Goal: Information Seeking & Learning: Find specific page/section

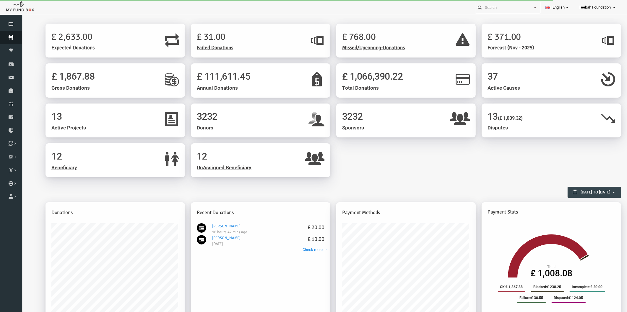
click at [14, 35] on icon at bounding box center [11, 37] width 22 height 5
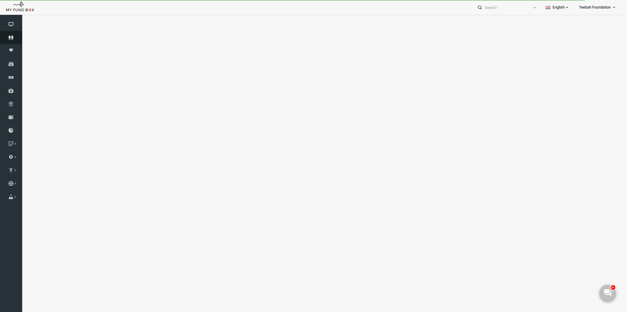
select select "100"
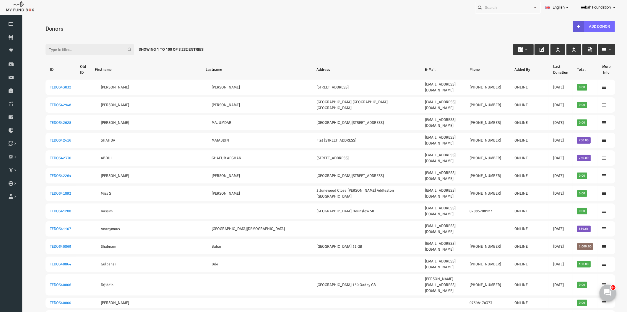
click at [44, 51] on input "Filter:" at bounding box center [77, 49] width 89 height 11
paste input "337879"
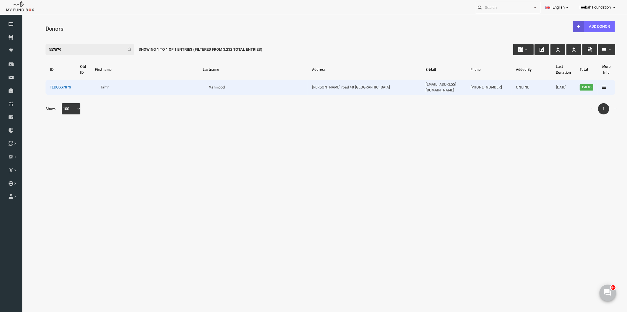
type input "337879"
click at [44, 85] on link "TEDO337879" at bounding box center [48, 87] width 21 height 5
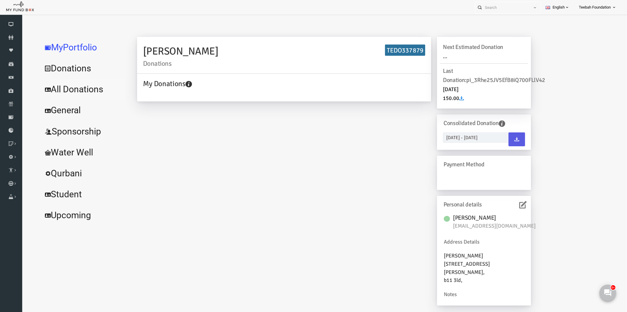
click at [53, 88] on link "All Donations" at bounding box center [71, 89] width 89 height 21
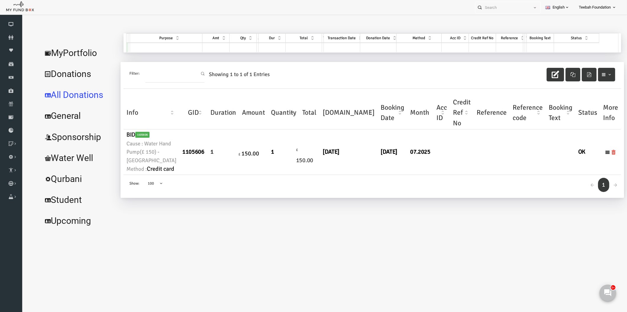
click at [63, 53] on link "MyPortfolio" at bounding box center [66, 53] width 78 height 21
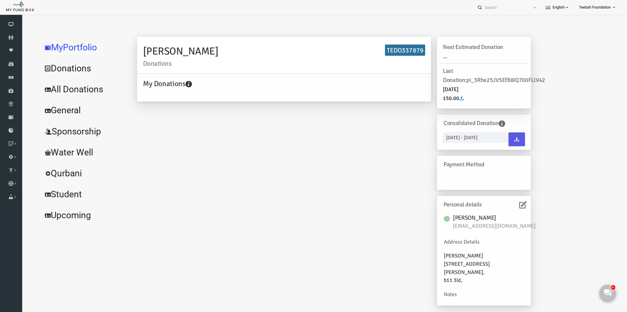
click at [80, 91] on link "All Donations" at bounding box center [71, 89] width 89 height 21
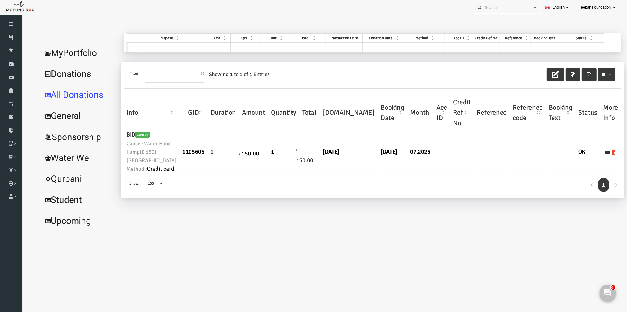
click at [75, 53] on link "MyPortfolio" at bounding box center [66, 53] width 78 height 21
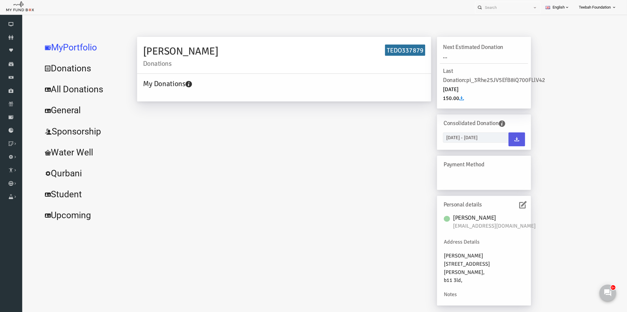
click at [140, 194] on div "[PERSON_NAME] Donations TEDO337879 My Donations Get free account credit Get fre…" at bounding box center [322, 174] width 406 height 275
click at [53, 91] on link "All Donations" at bounding box center [71, 89] width 89 height 21
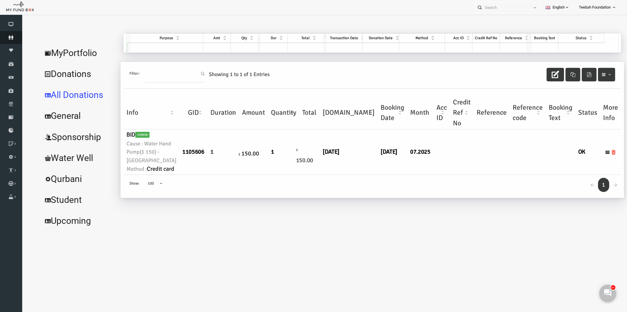
click at [16, 34] on link "Donors" at bounding box center [11, 37] width 22 height 13
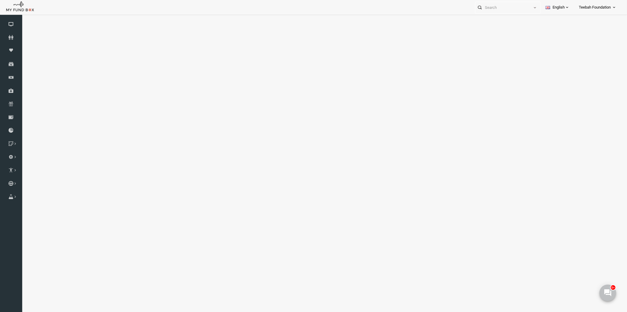
select select "100"
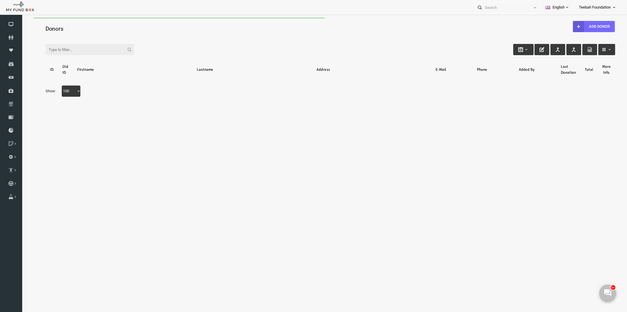
click at [82, 29] on h4 "Donors" at bounding box center [320, 29] width 575 height 9
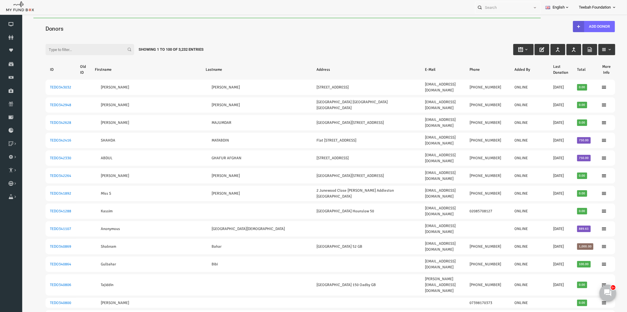
click at [164, 48] on div "Showing 1 to 100 of 3,232 Entries" at bounding box center [159, 49] width 74 height 11
click at [60, 46] on input "Filter:" at bounding box center [77, 49] width 89 height 11
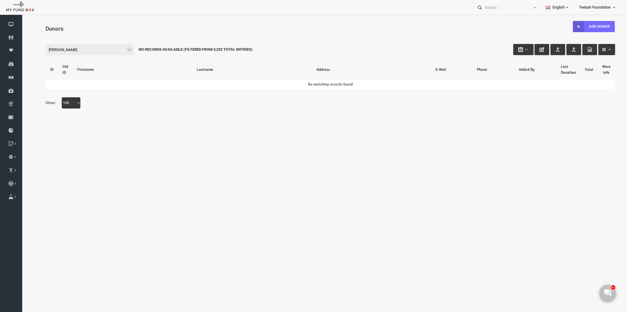
click at [61, 51] on input "[PERSON_NAME]" at bounding box center [77, 49] width 89 height 11
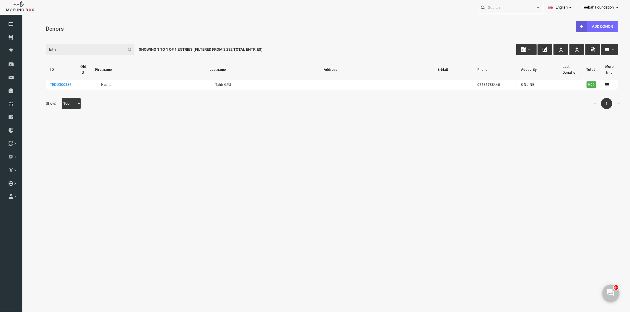
type input "tahir"
drag, startPoint x: 57, startPoint y: 49, endPoint x: 9, endPoint y: 48, distance: 47.6
click at [22, 48] on html "Donor Not Found Beneficiary Not Found Partner Not Found!!!! Please Fill out thi…" at bounding box center [320, 161] width 596 height 289
paste input "search"
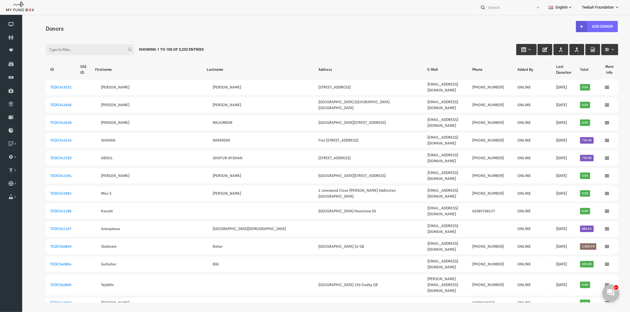
click at [78, 49] on input "Filter:" at bounding box center [77, 49] width 89 height 11
paste input "337879"
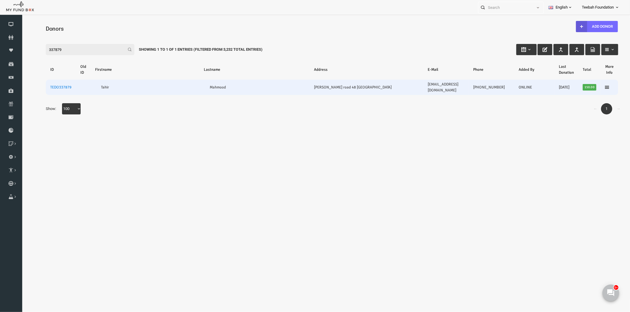
type input "337879"
drag, startPoint x: 405, startPoint y: 84, endPoint x: 455, endPoint y: 82, distance: 50.3
click at [455, 82] on td "[EMAIL_ADDRESS][DOMAIN_NAME]" at bounding box center [433, 86] width 45 height 15
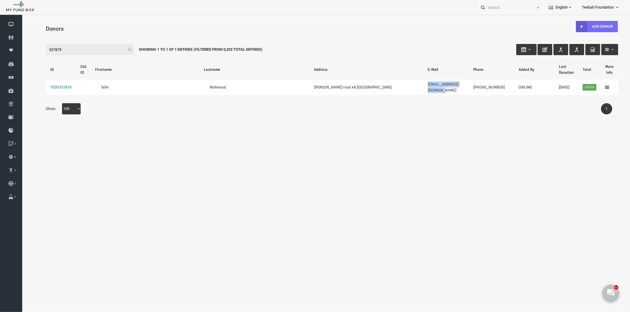
copy link "[EMAIL_ADDRESS][DOMAIN_NAME]"
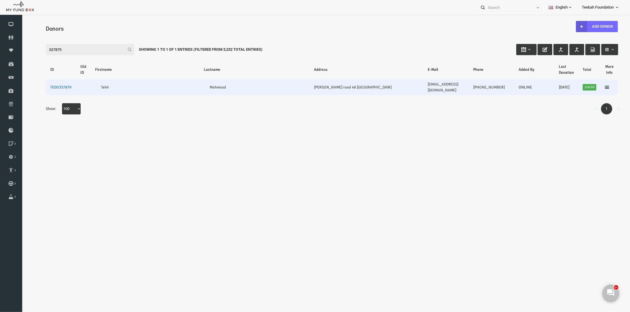
click at [53, 85] on link "TEDO337879" at bounding box center [48, 87] width 21 height 5
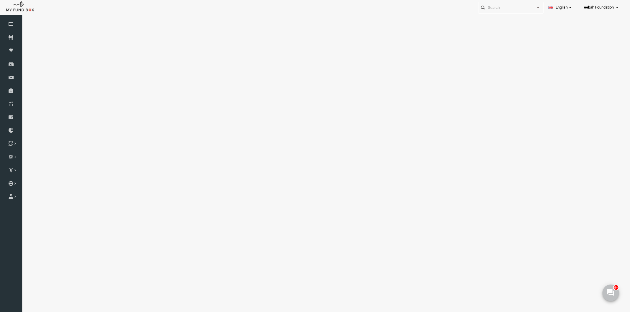
select select "100"
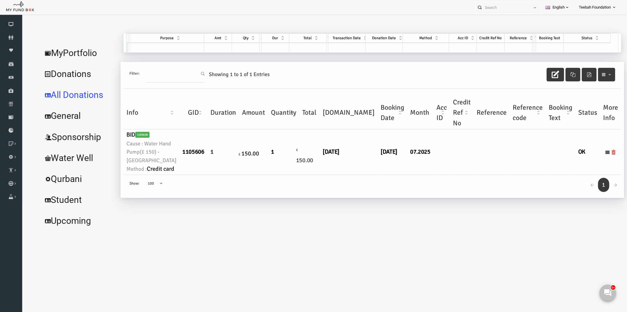
click at [62, 51] on link "MyPortfolio" at bounding box center [66, 53] width 78 height 21
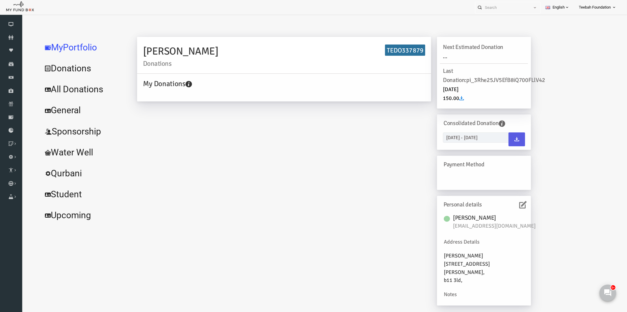
click at [510, 204] on icon at bounding box center [510, 204] width 7 height 7
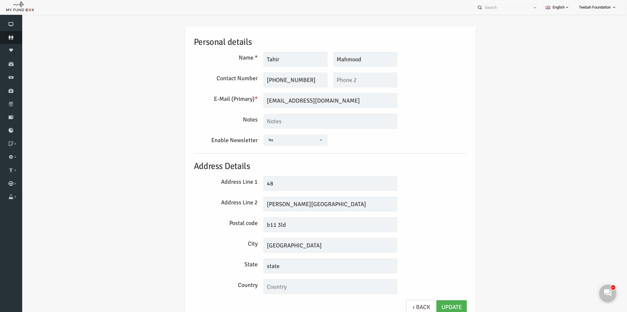
click at [12, 37] on icon at bounding box center [11, 37] width 22 height 5
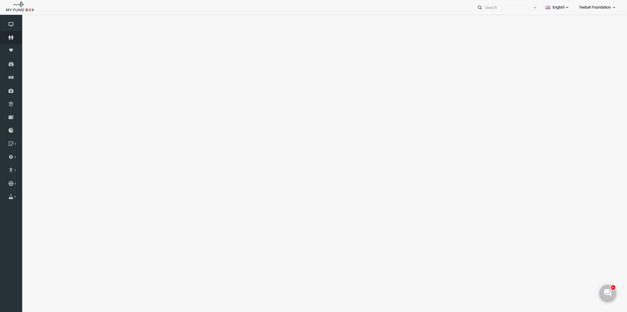
select select "100"
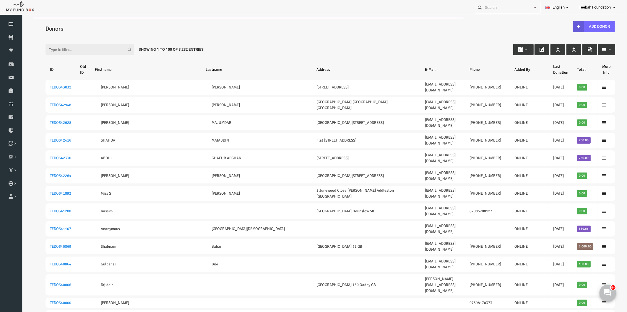
click at [63, 49] on input "Filter:" at bounding box center [77, 49] width 89 height 11
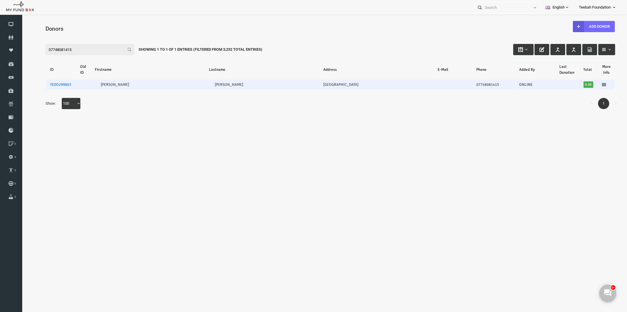
type input "07748081415"
click at [46, 84] on link "TEDO299803" at bounding box center [48, 84] width 21 height 5
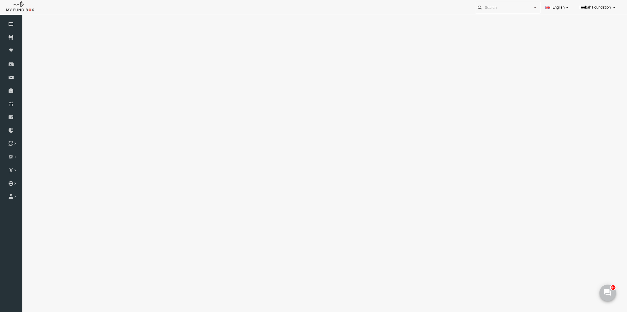
select select "100"
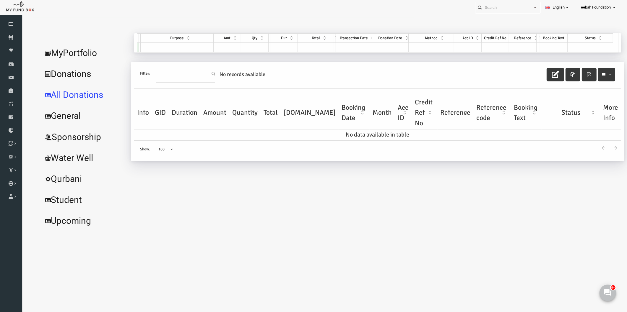
click at [231, 171] on div "[PERSON_NAME] [PERSON_NAME] Donations TEDO299803 My Donations Get free account …" at bounding box center [362, 132] width 493 height 198
click at [74, 55] on link "MyPortfolio" at bounding box center [71, 53] width 89 height 21
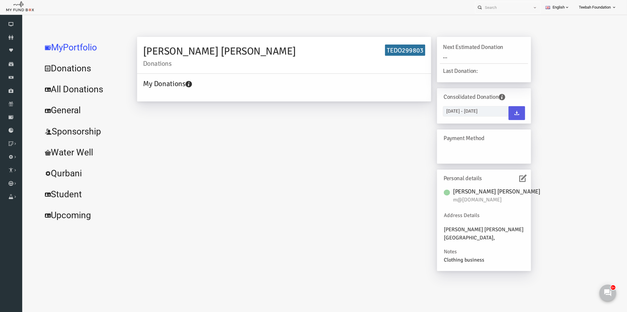
click at [397, 193] on div "[PERSON_NAME] [PERSON_NAME] Donations TEDO299803 My Donations Get free account …" at bounding box center [322, 157] width 406 height 240
click at [538, 189] on div "[PERSON_NAME] [PERSON_NAME] Donations TEDO299803 My Donations Get free account …" at bounding box center [365, 155] width 487 height 244
click at [527, 181] on div "[PERSON_NAME] [PERSON_NAME] Donations TEDO299803 My Donations Get free account …" at bounding box center [365, 155] width 487 height 244
click at [15, 39] on icon at bounding box center [11, 37] width 22 height 5
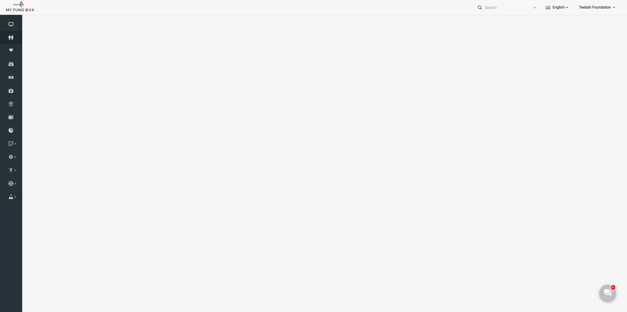
select select "100"
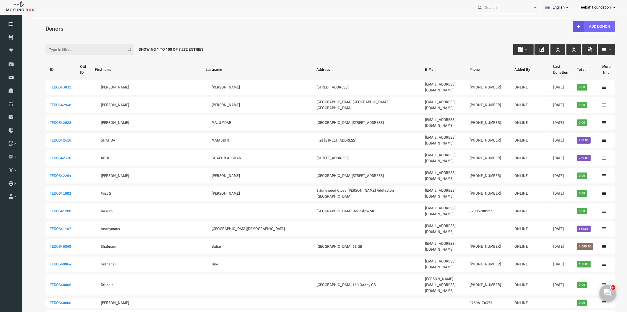
click at [92, 48] on input "Filter:" at bounding box center [77, 49] width 89 height 11
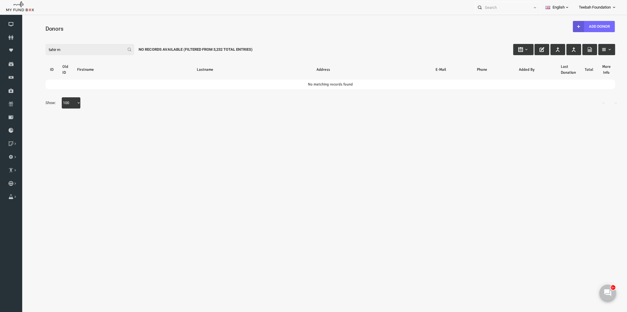
drag, startPoint x: 59, startPoint y: 49, endPoint x: 0, endPoint y: 45, distance: 59.2
click at [22, 45] on html "Donor Not Found Beneficiary Not Found Partner Not Found!!!! Please Fill out thi…" at bounding box center [318, 172] width 593 height 309
paste input "TEDO337879"
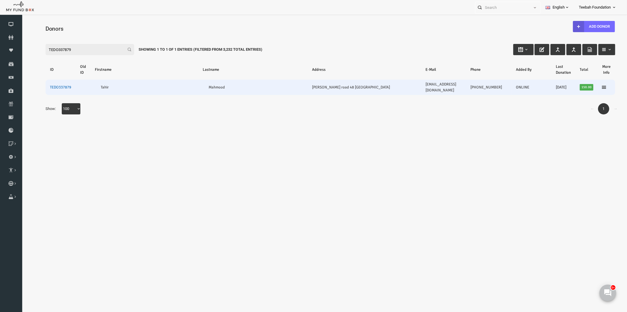
type input "TEDO337879"
click at [54, 85] on link "TEDO337879" at bounding box center [48, 87] width 21 height 5
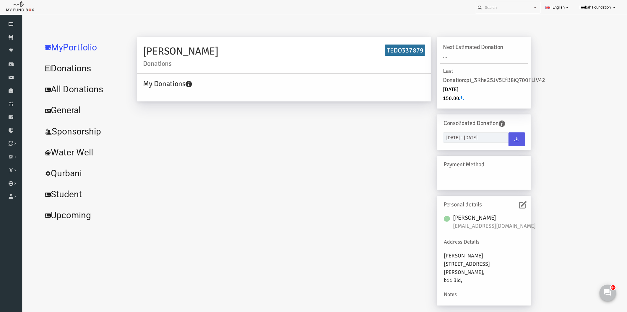
click at [508, 205] on icon at bounding box center [510, 204] width 7 height 7
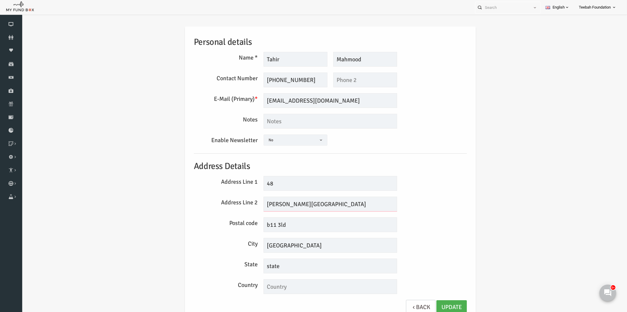
drag, startPoint x: 289, startPoint y: 204, endPoint x: 226, endPoint y: 206, distance: 62.6
click at [226, 206] on div "Address Line 2 [PERSON_NAME][GEOGRAPHIC_DATA]" at bounding box center [318, 204] width 279 height 15
drag, startPoint x: 279, startPoint y: 223, endPoint x: 223, endPoint y: 222, distance: 56.7
click at [223, 222] on div "Postal code b11 3ld" at bounding box center [318, 225] width 279 height 15
drag, startPoint x: 299, startPoint y: 205, endPoint x: 228, endPoint y: 203, distance: 71.8
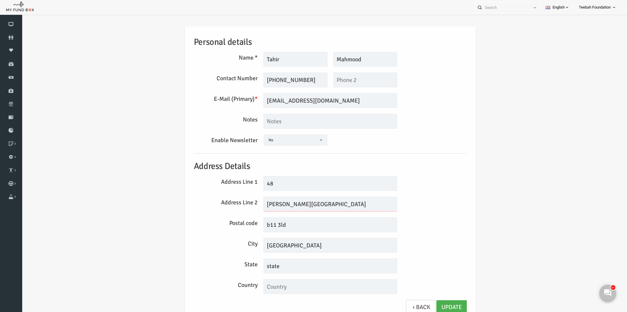
click at [228, 203] on div "Address Line 2 [PERSON_NAME][GEOGRAPHIC_DATA]" at bounding box center [318, 204] width 279 height 15
paste input "[STREET_ADDRESS][PERSON_NAME]"
drag, startPoint x: 350, startPoint y: 202, endPoint x: 325, endPoint y: 204, distance: 24.9
click at [325, 204] on input "[STREET_ADDRESS][PERSON_NAME]" at bounding box center [317, 204] width 133 height 15
type input "[STREET_ADDRESS][PERSON_NAME]"
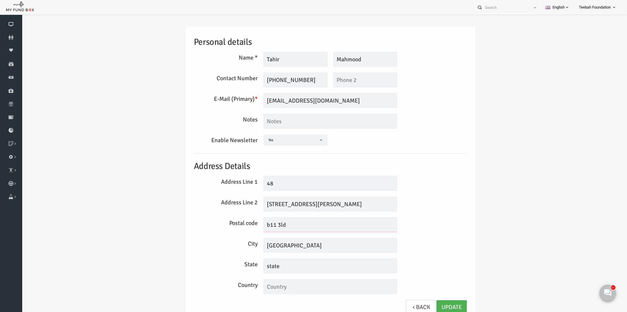
drag, startPoint x: 287, startPoint y: 224, endPoint x: 233, endPoint y: 227, distance: 54.1
click at [233, 227] on div "Postal code b11 3ld" at bounding box center [318, 225] width 279 height 15
paste input "B11 3LE"
type input "B11 3LE"
click at [262, 204] on input "[STREET_ADDRESS][PERSON_NAME]" at bounding box center [317, 204] width 133 height 15
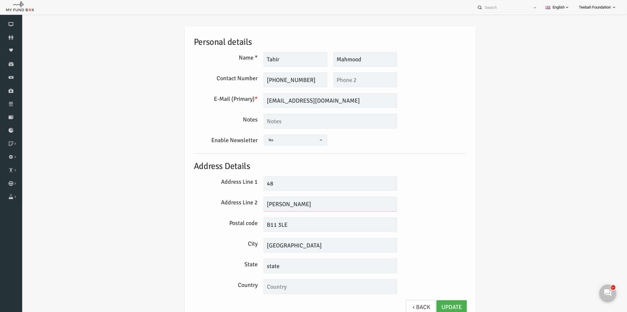
type input "[PERSON_NAME]"
drag, startPoint x: 270, startPoint y: 260, endPoint x: 268, endPoint y: 264, distance: 4.8
click at [268, 264] on input "state" at bounding box center [317, 266] width 133 height 15
drag, startPoint x: 269, startPoint y: 265, endPoint x: 235, endPoint y: 268, distance: 33.8
click at [235, 268] on div "State state" at bounding box center [318, 266] width 279 height 15
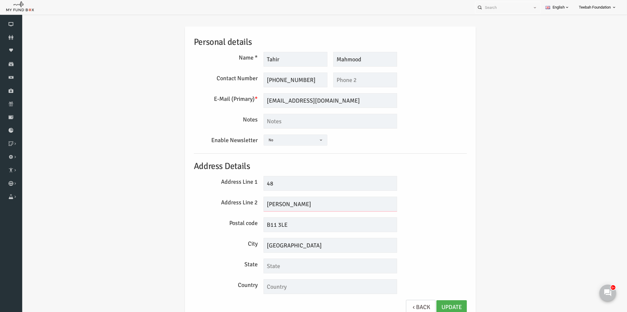
drag, startPoint x: 316, startPoint y: 202, endPoint x: 284, endPoint y: 207, distance: 32.5
click at [284, 207] on input "[PERSON_NAME]" at bounding box center [317, 204] width 133 height 15
type input "[PERSON_NAME][GEOGRAPHIC_DATA]"
drag, startPoint x: 282, startPoint y: 247, endPoint x: 219, endPoint y: 250, distance: 63.8
click at [219, 250] on div "City [GEOGRAPHIC_DATA]" at bounding box center [318, 245] width 279 height 15
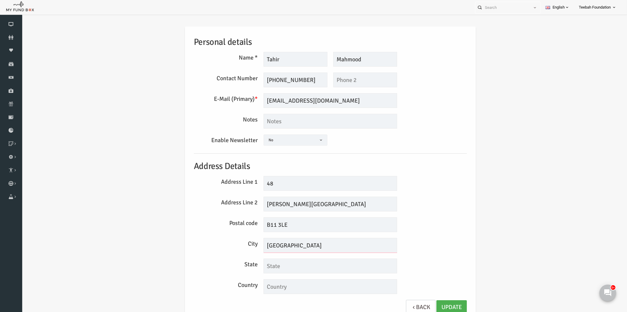
paste input "[GEOGRAPHIC_DATA]"
type input "[GEOGRAPHIC_DATA]"
click at [437, 307] on link "Update" at bounding box center [439, 308] width 30 height 14
click at [491, 184] on div "Personal details Name * [GEOGRAPHIC_DATA] Description allows upto maximum of 25…" at bounding box center [318, 175] width 593 height 315
click at [7, 34] on link "Donors" at bounding box center [11, 37] width 22 height 13
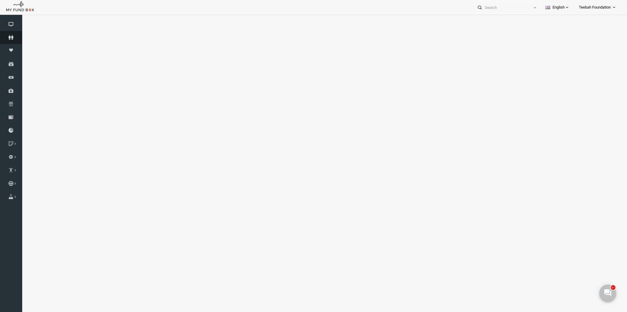
select select "100"
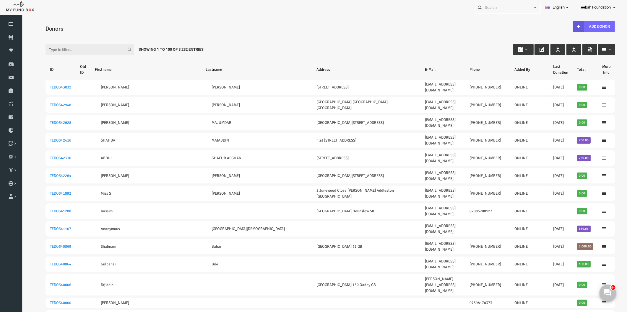
click at [73, 52] on input "Filter:" at bounding box center [77, 49] width 89 height 11
click at [581, 24] on link "Add Donor" at bounding box center [582, 26] width 42 height 11
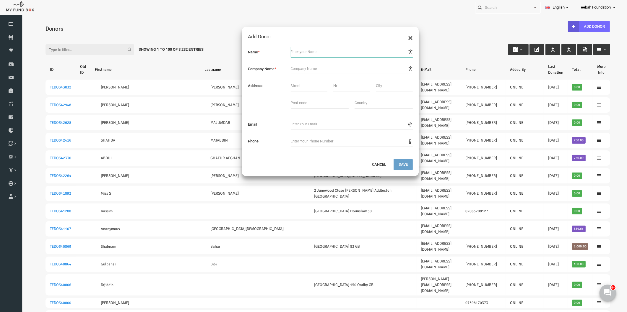
click at [288, 51] on input "text" at bounding box center [340, 52] width 122 height 11
type input "[PERSON_NAME]"
click at [291, 123] on div "Name * Company Name * Address:" at bounding box center [318, 100] width 177 height 118
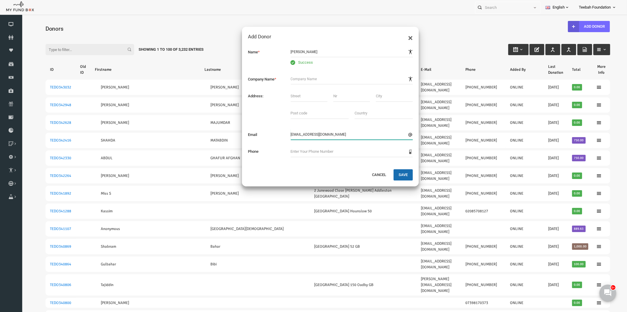
click at [312, 131] on input "[EMAIL_ADDRESS][DOMAIN_NAME]" at bounding box center [340, 134] width 122 height 11
type input "[EMAIL_ADDRESS][DOMAIN_NAME]"
click at [311, 149] on input "text" at bounding box center [340, 151] width 122 height 11
click at [287, 149] on input "07475007581" at bounding box center [340, 151] width 122 height 11
drag, startPoint x: 287, startPoint y: 149, endPoint x: 271, endPoint y: 154, distance: 16.6
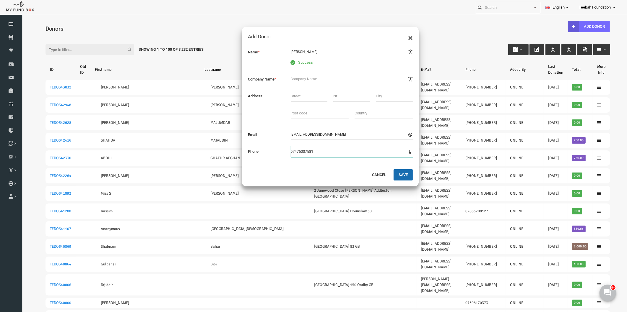
click at [271, 154] on div "Phone 07475007581" at bounding box center [318, 151] width 171 height 11
type input "07475007581"
click at [387, 173] on button "Save" at bounding box center [390, 175] width 19 height 11
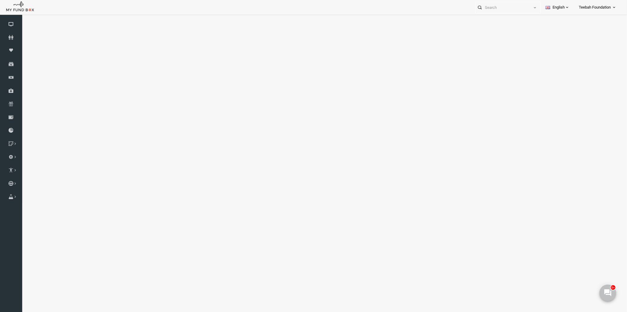
select select "100"
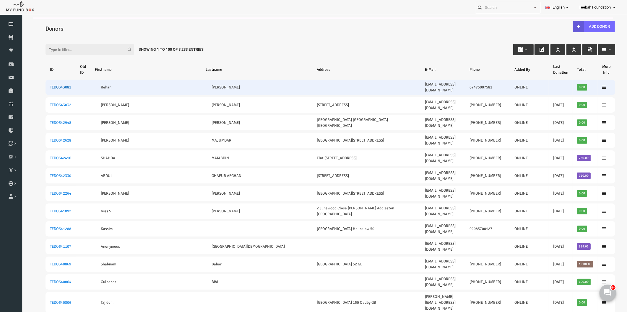
click at [49, 85] on link "TEDO343081" at bounding box center [48, 87] width 21 height 5
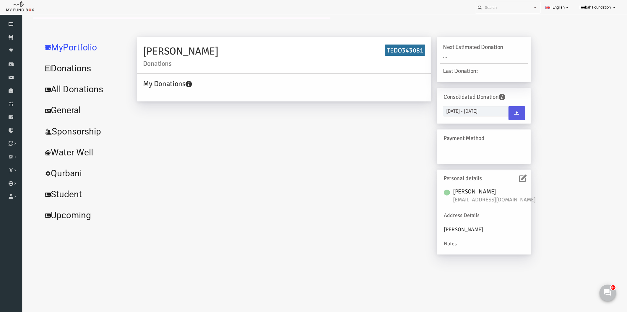
click at [511, 179] on icon at bounding box center [510, 178] width 7 height 7
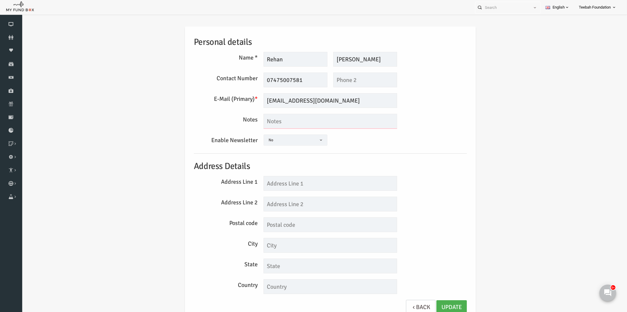
click at [282, 124] on textarea at bounding box center [317, 121] width 133 height 15
type textarea "Javed friend"
click at [430, 166] on h5 "Address Details" at bounding box center [318, 167] width 273 height 14
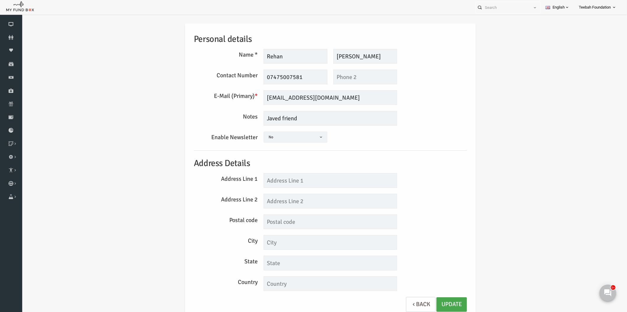
click at [430, 302] on link "Update" at bounding box center [439, 305] width 30 height 14
click at [16, 40] on icon at bounding box center [11, 37] width 22 height 5
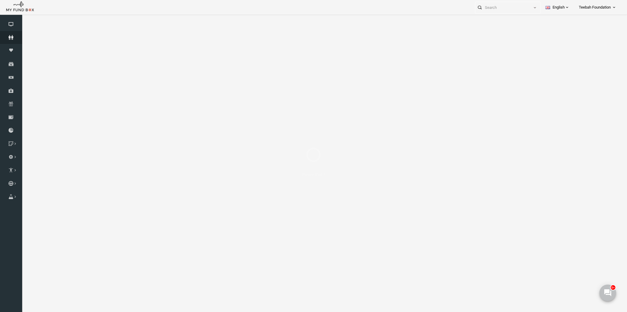
select select "100"
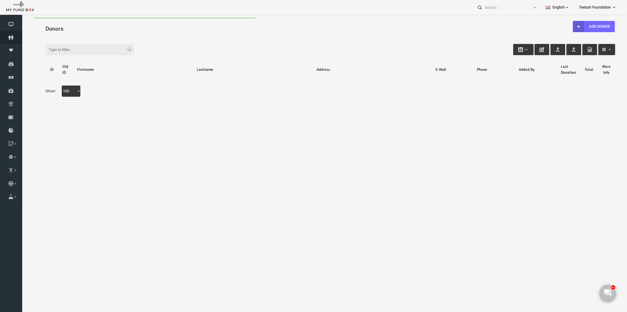
scroll to position [0, 0]
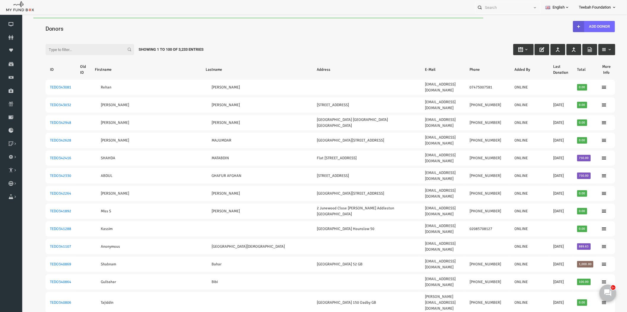
click at [211, 36] on div "Filter: Showing 1 to 100 of 3,233 Entries" at bounding box center [317, 44] width 581 height 16
drag, startPoint x: 230, startPoint y: 54, endPoint x: 222, endPoint y: 90, distance: 36.9
click at [232, 49] on div "Filter: Showing 1 to 100 of 3,233 Entries" at bounding box center [317, 44] width 581 height 16
click at [87, 51] on input "Filter:" at bounding box center [77, 49] width 89 height 11
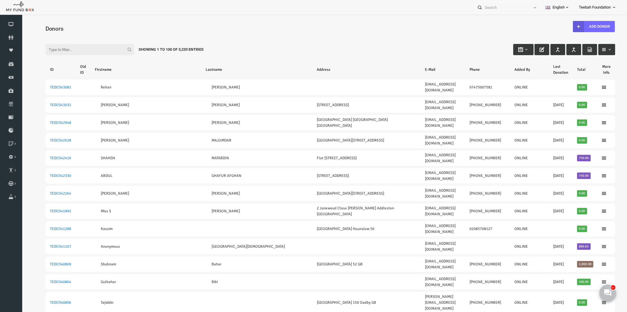
paste input "TEDO337862"
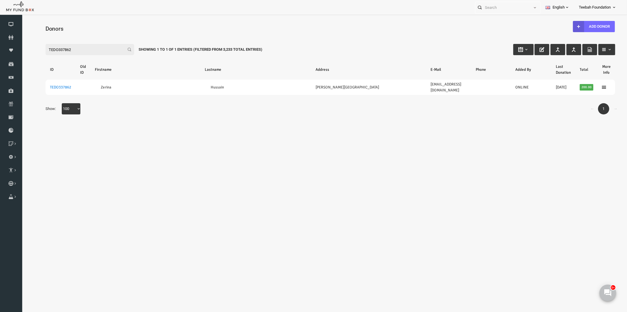
type input "TEDO337862"
drag, startPoint x: 49, startPoint y: 48, endPoint x: 17, endPoint y: 51, distance: 32.3
click at [22, 51] on html "Donor Not Found Beneficiary Not Found Partner Not Found!!!! Please Fill out thi…" at bounding box center [318, 172] width 593 height 309
click at [114, 112] on div "← 1 → Show: 10 25 50 100 100" at bounding box center [317, 111] width 581 height 17
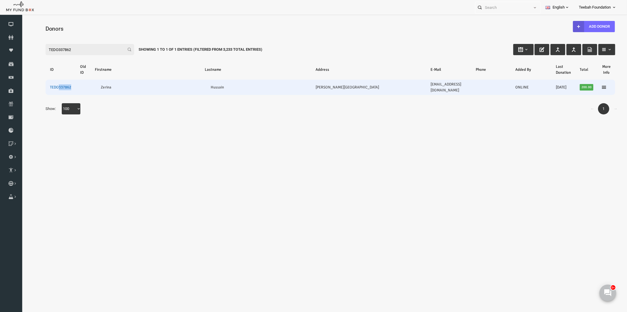
drag, startPoint x: 61, startPoint y: 84, endPoint x: 47, endPoint y: 86, distance: 14.0
click at [47, 86] on td "TEDO337862" at bounding box center [48, 87] width 30 height 15
copy link "337862"
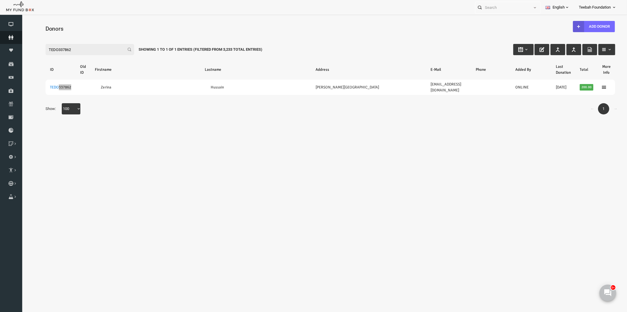
click at [9, 37] on icon at bounding box center [11, 37] width 22 height 5
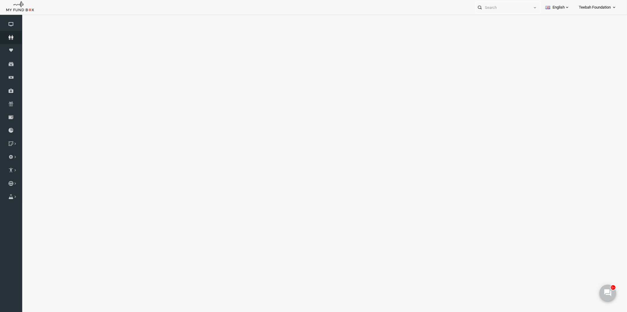
select select "100"
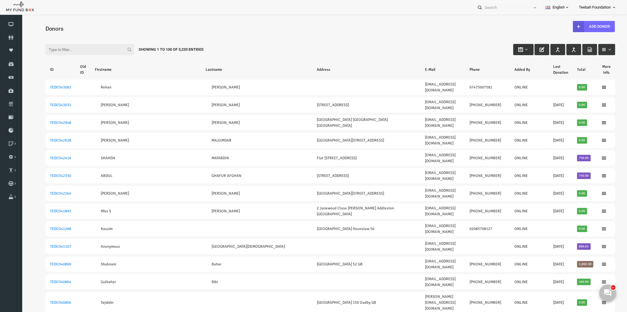
type input "[DATE]"
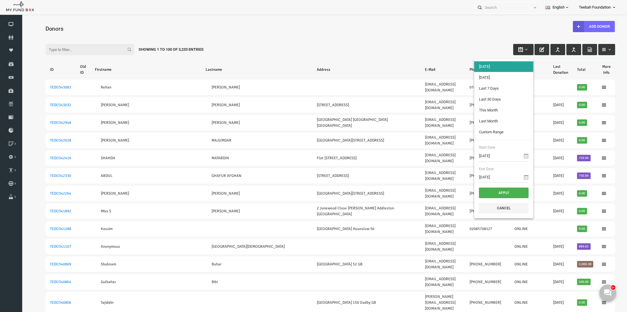
click at [507, 46] on button "button" at bounding box center [511, 49] width 20 height 11
type input "[DATE]"
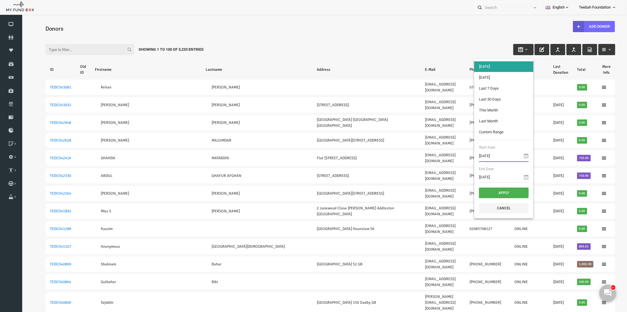
click at [486, 156] on input "[DATE]" at bounding box center [492, 156] width 50 height 11
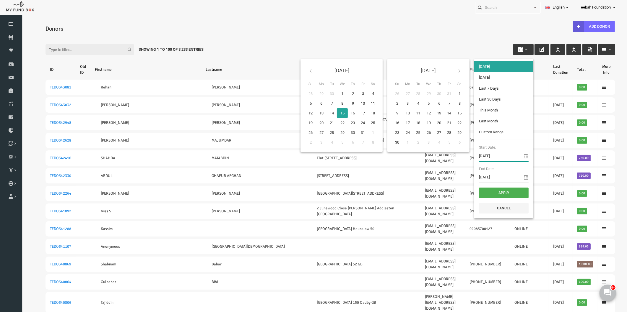
type input "[DATE]"
click at [487, 176] on input "[DATE]" at bounding box center [492, 177] width 50 height 11
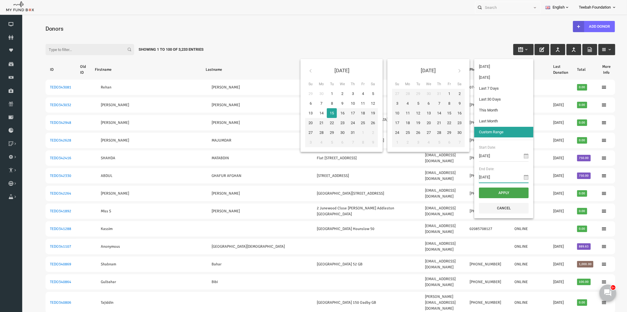
type input "[DATE]"
click at [487, 190] on button "Apply" at bounding box center [492, 193] width 50 height 11
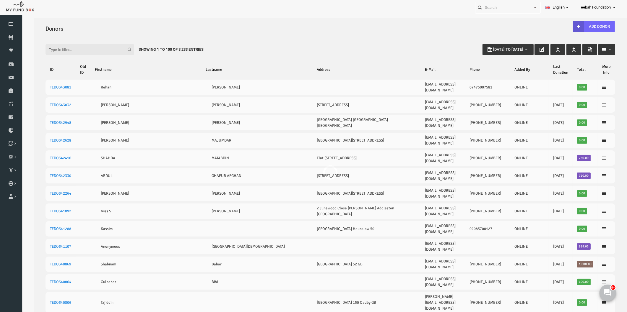
select select "100"
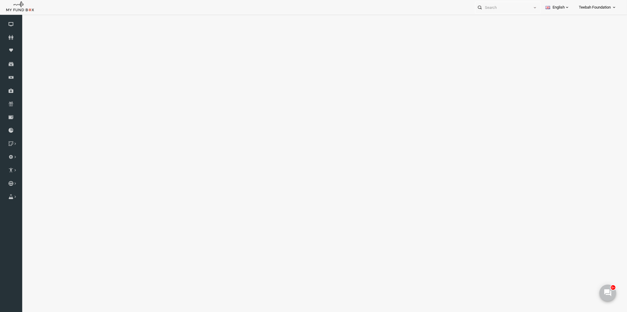
select select "100"
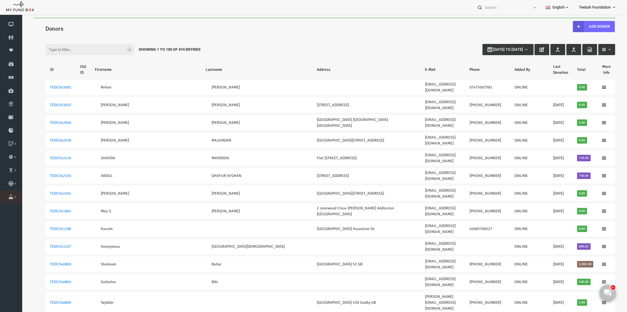
click at [0, 0] on icon at bounding box center [0, 0] width 0 height 0
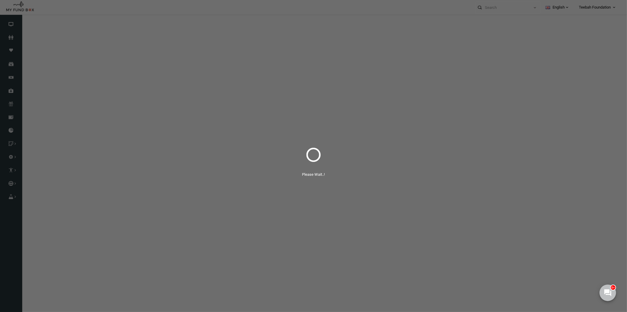
select select "100"
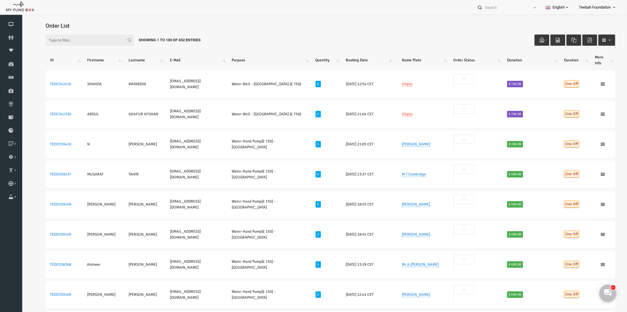
click at [381, 29] on div "Filter: Showing 1 to 100 of 652 Entries" at bounding box center [317, 40] width 581 height 23
click at [380, 34] on div "Filter: Showing 1 to 100 of 652 Entries" at bounding box center [317, 40] width 581 height 23
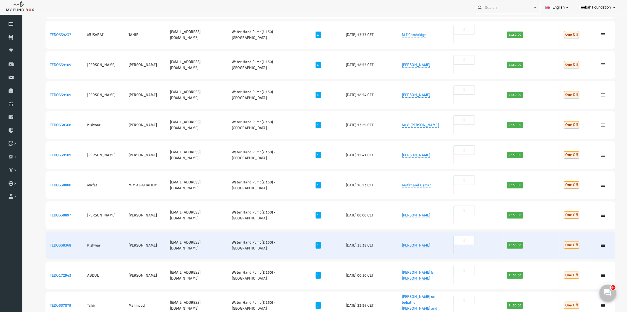
scroll to position [164, 0]
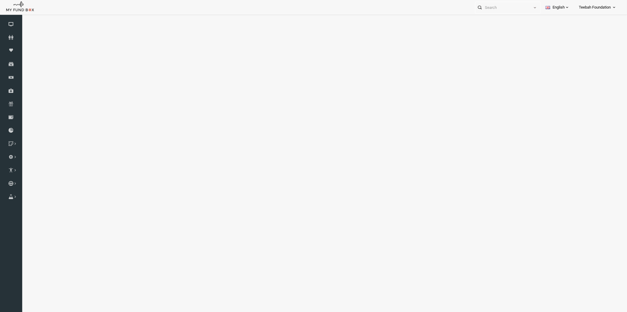
select select "100"
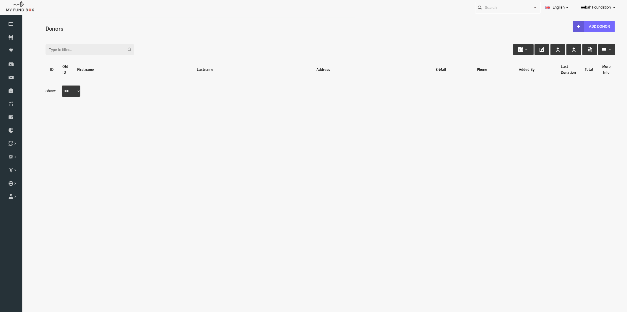
click at [108, 26] on h4 "Donors" at bounding box center [320, 29] width 575 height 9
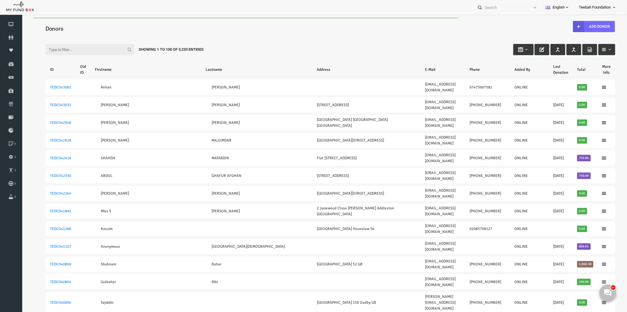
click at [71, 48] on input "Filter:" at bounding box center [77, 49] width 89 height 11
paste input "TEDO337862"
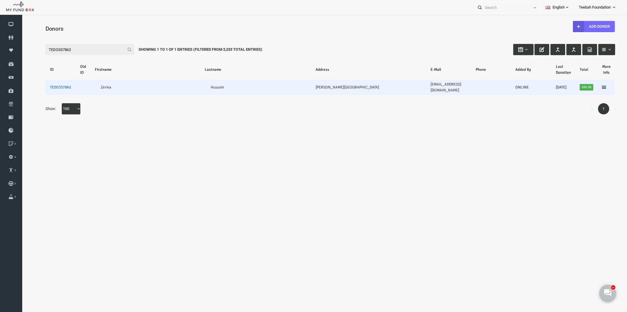
type input "TEDO337862"
click at [57, 86] on link "TEDO337862" at bounding box center [48, 87] width 21 height 5
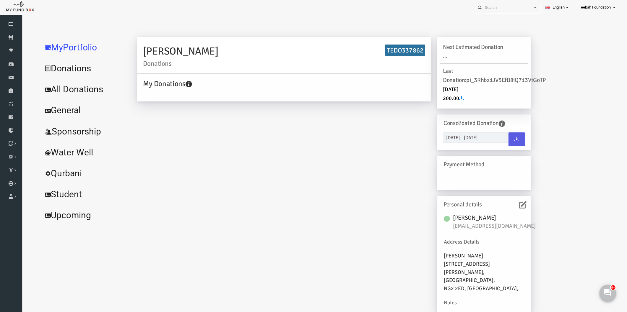
click at [511, 208] on icon at bounding box center [510, 204] width 7 height 7
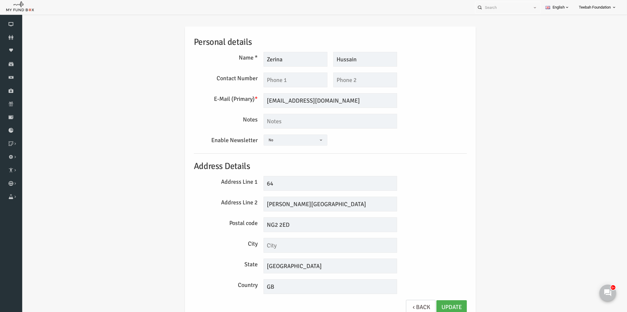
click at [474, 187] on div "Personal details Name * Zerina Description allows upto maximum of 255 character…" at bounding box center [318, 175] width 593 height 315
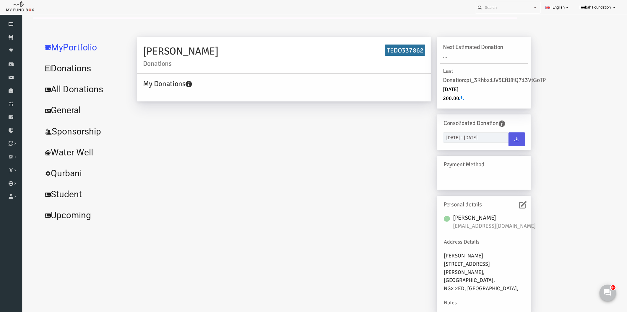
click at [266, 116] on div "Zerina Hussain Donations TEDO337862 My Donations Get free account credit Get fr…" at bounding box center [322, 178] width 406 height 283
